Goal: Task Accomplishment & Management: Manage account settings

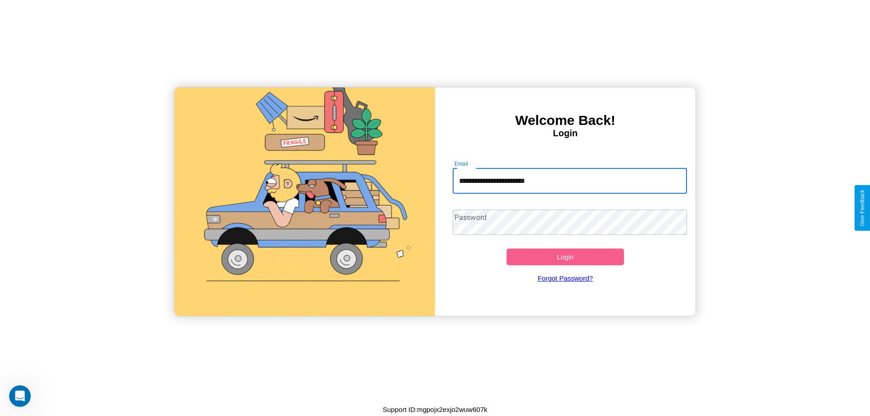
type input "**********"
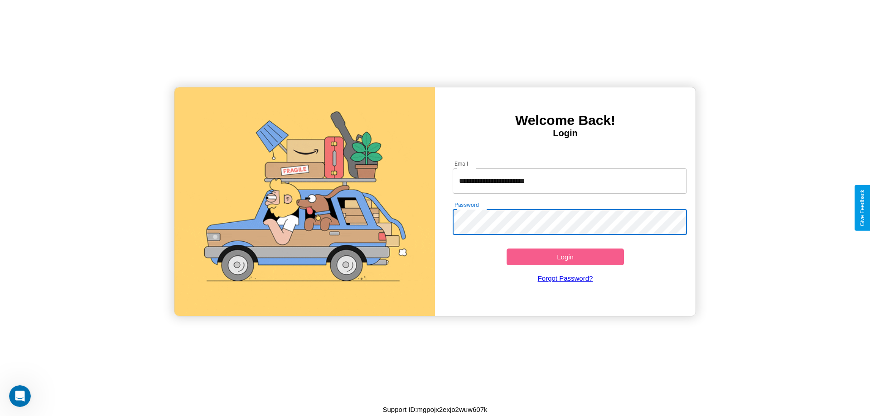
click at [565, 257] on button "Login" at bounding box center [564, 257] width 117 height 17
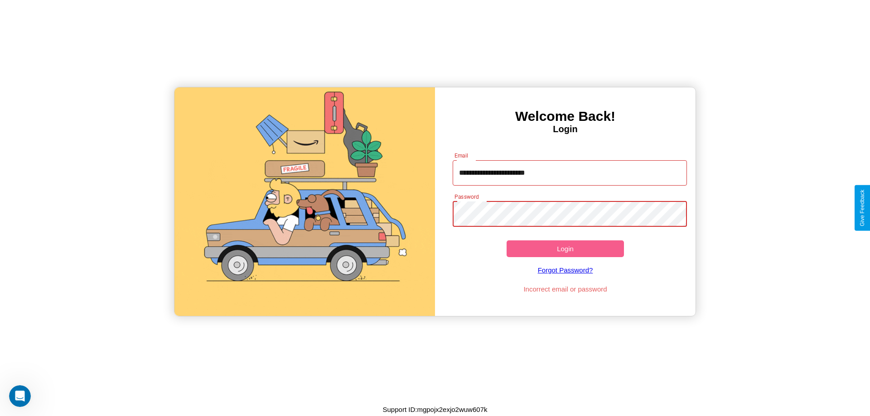
click at [565, 249] on button "Login" at bounding box center [564, 249] width 117 height 17
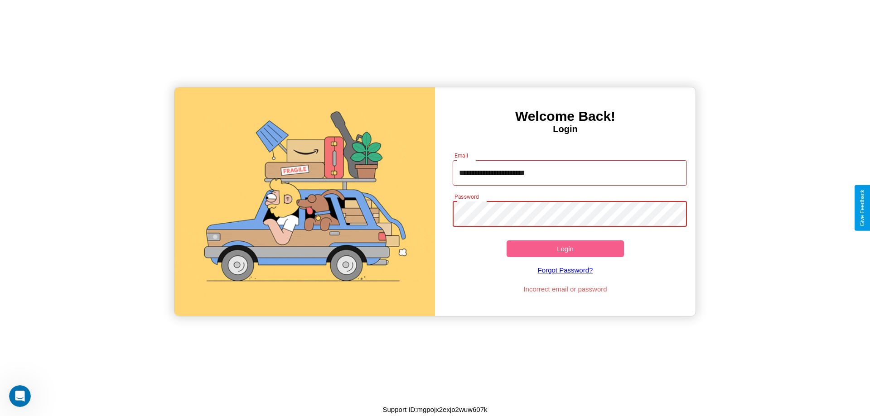
click at [565, 249] on button "Login" at bounding box center [564, 249] width 117 height 17
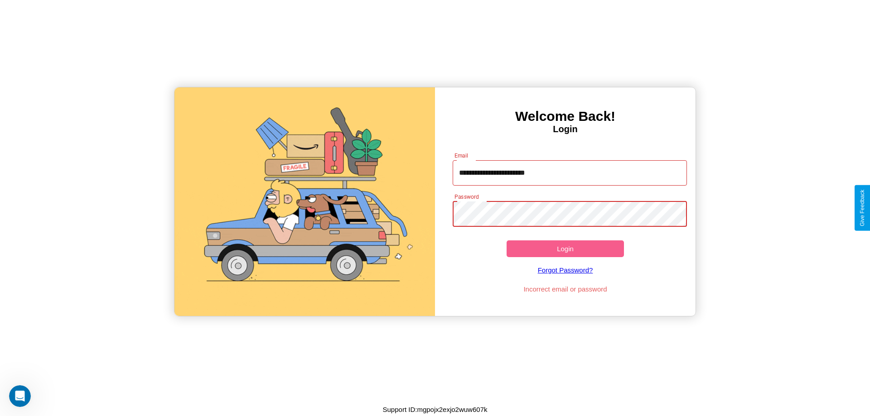
click at [565, 249] on button "Login" at bounding box center [564, 249] width 117 height 17
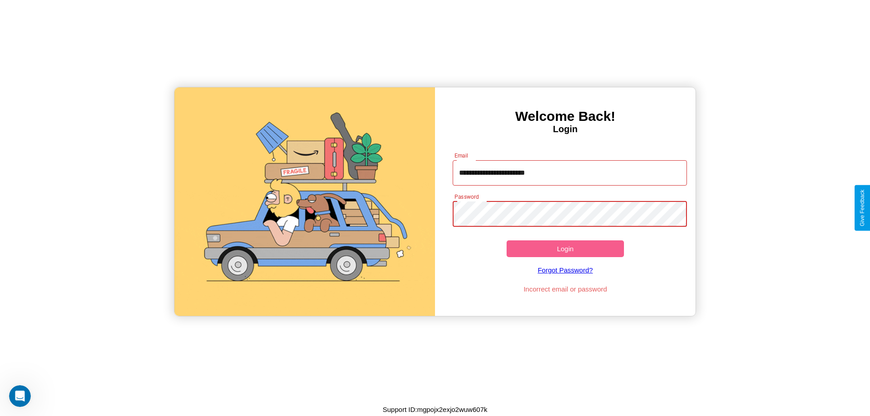
click at [565, 249] on button "Login" at bounding box center [564, 249] width 117 height 17
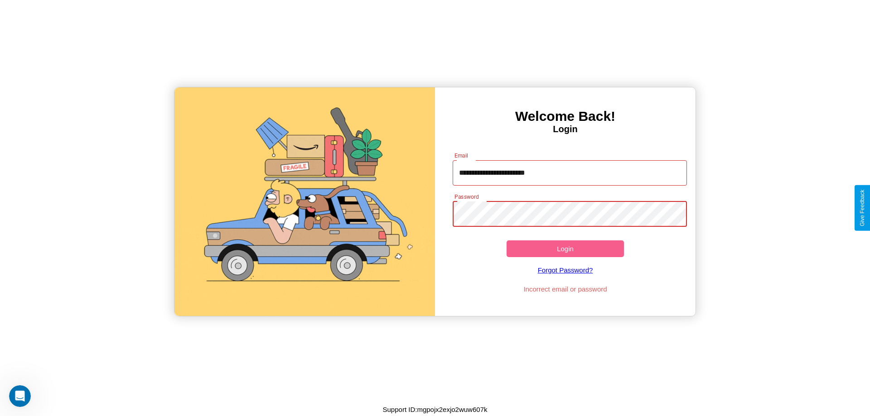
click at [565, 249] on button "Login" at bounding box center [564, 249] width 117 height 17
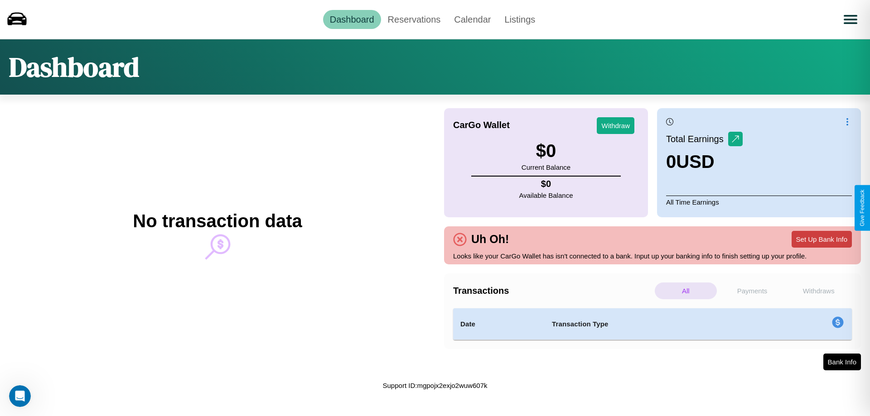
click at [821, 239] on button "Set Up Bank Info" at bounding box center [821, 239] width 60 height 17
